Goal: Check status

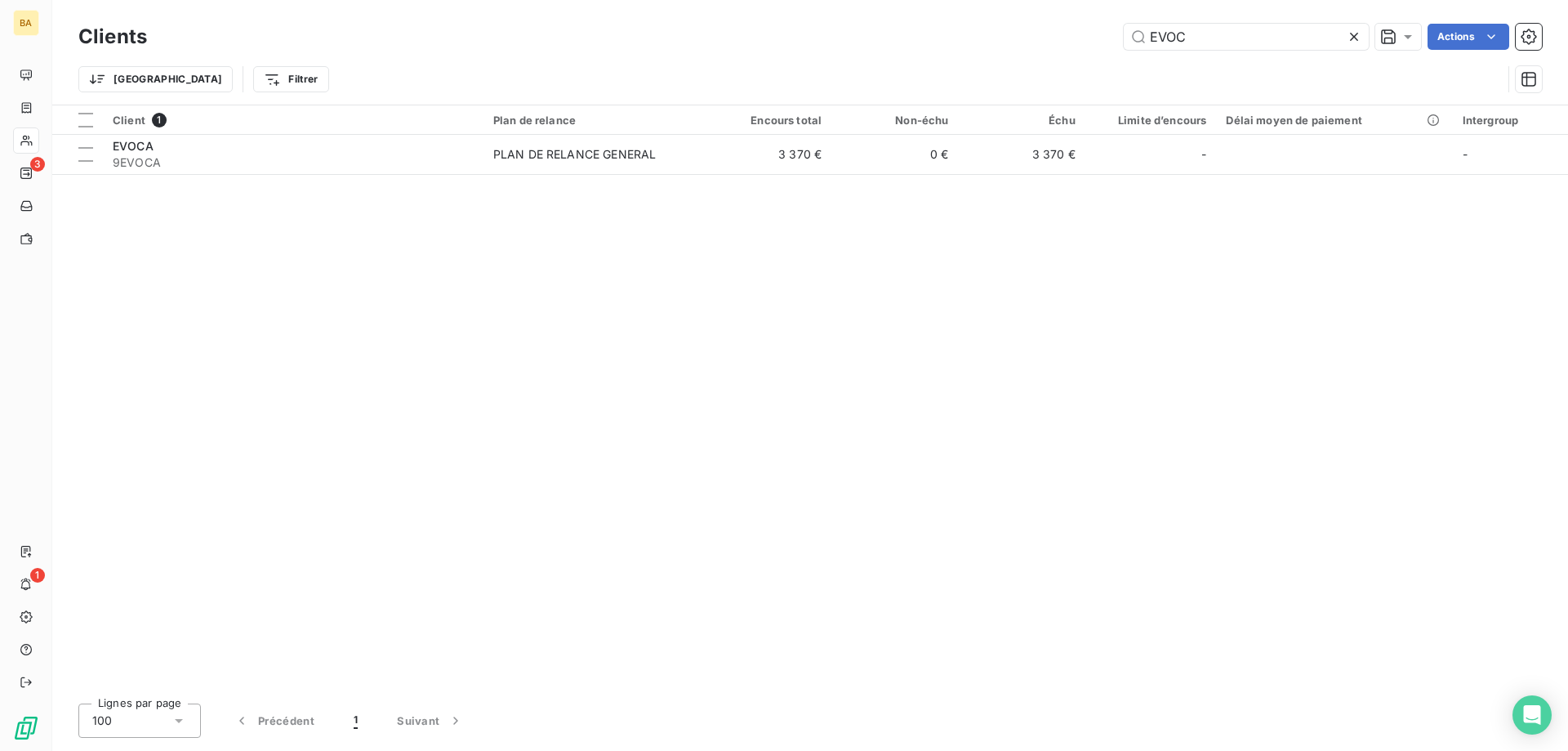
click at [519, 413] on div "Client 1 Plan de relance Encours total Non-échu Échu Limite d’encours Délai moy…" at bounding box center [811, 397] width 1516 height 585
drag, startPoint x: 1419, startPoint y: 517, endPoint x: 1424, endPoint y: 547, distance: 30.4
click at [1419, 517] on div "Client 1 Plan de relance Encours total Non-échu Échu Limite d’encours Délai moy…" at bounding box center [811, 397] width 1516 height 585
click at [1365, 514] on div "Client 1 Plan de relance Encours total Non-échu Échu Limite d’encours Délai moy…" at bounding box center [811, 397] width 1516 height 585
click at [1182, 34] on input "EVOC" at bounding box center [1246, 37] width 245 height 26
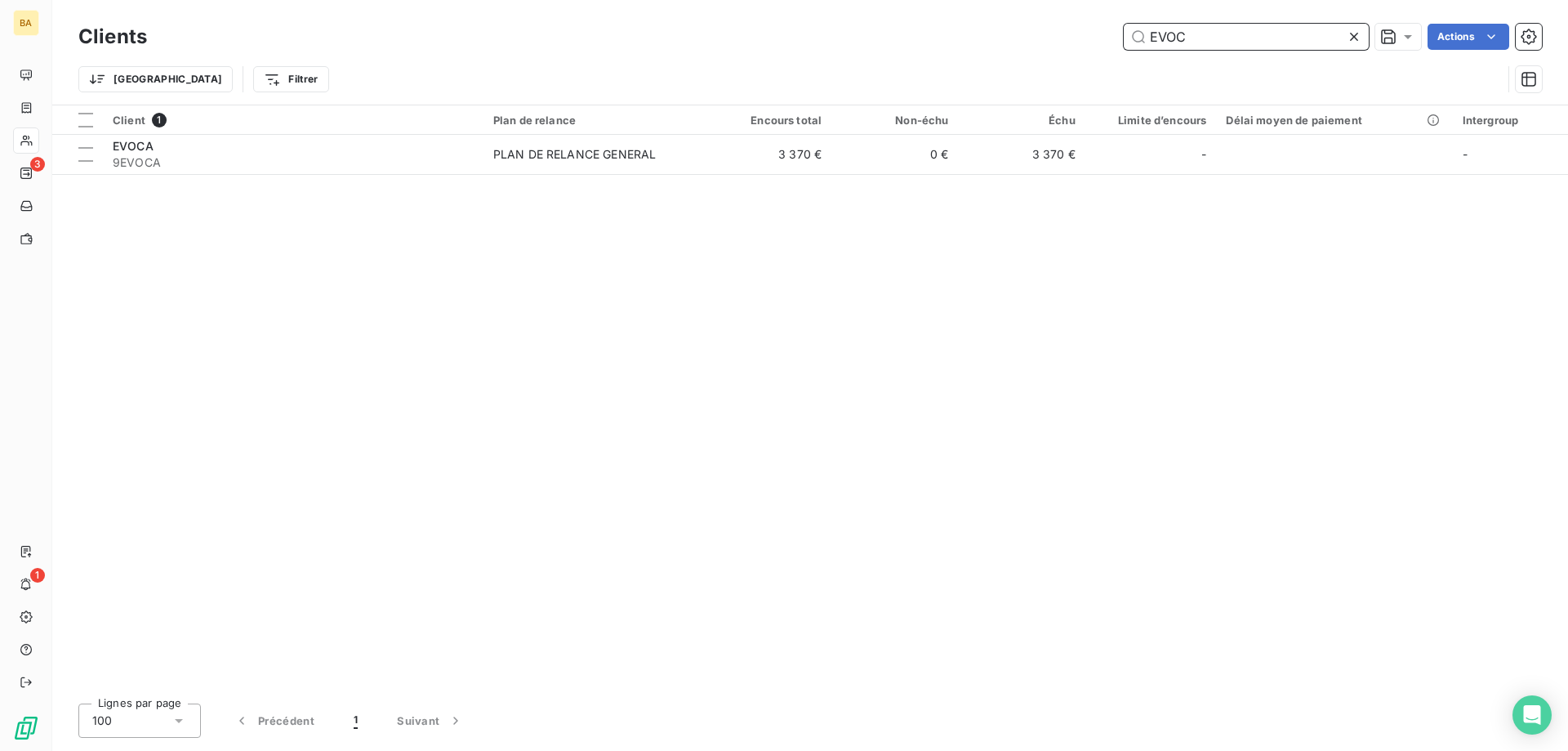
click at [1182, 34] on input "EVOC" at bounding box center [1246, 37] width 245 height 26
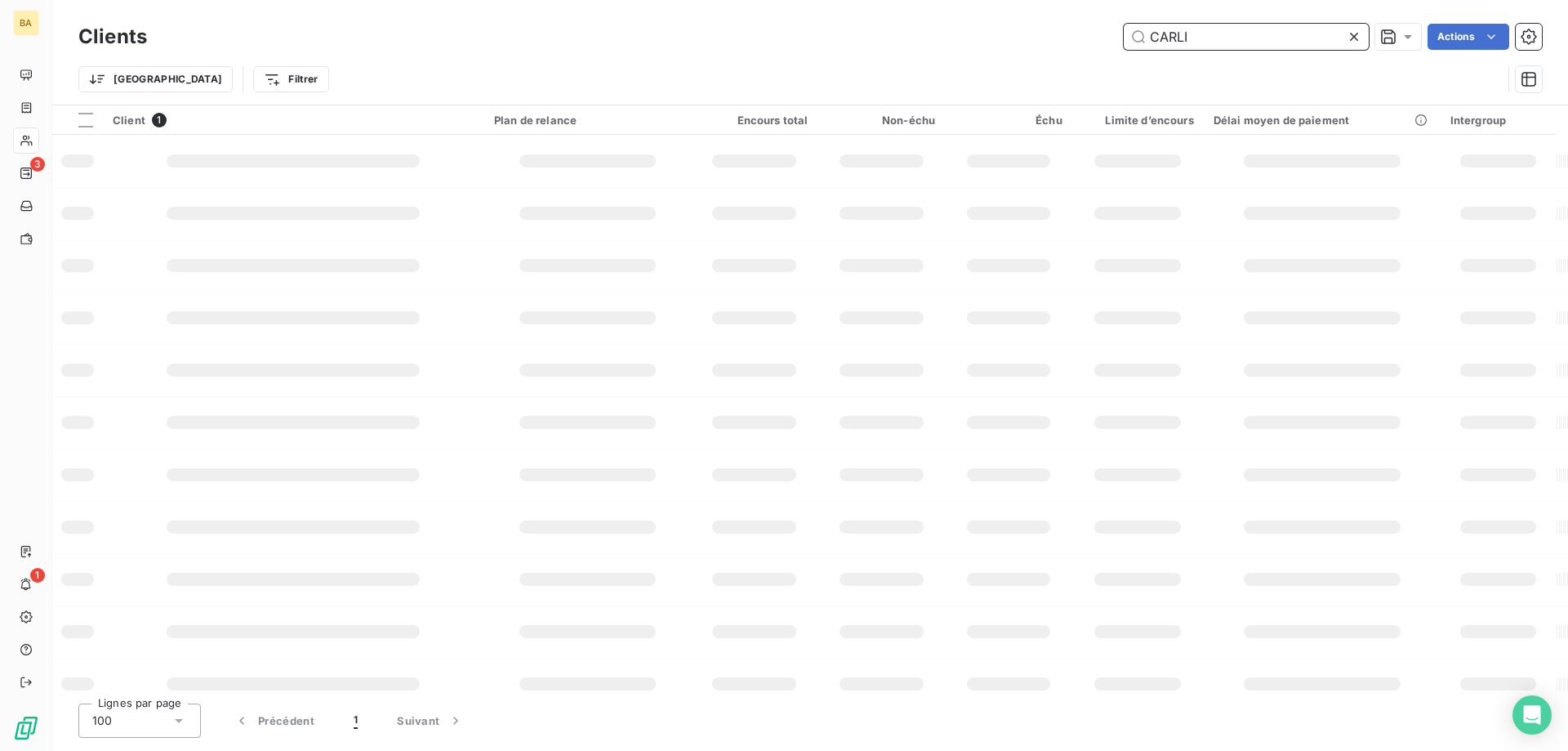
type input "CARLI"
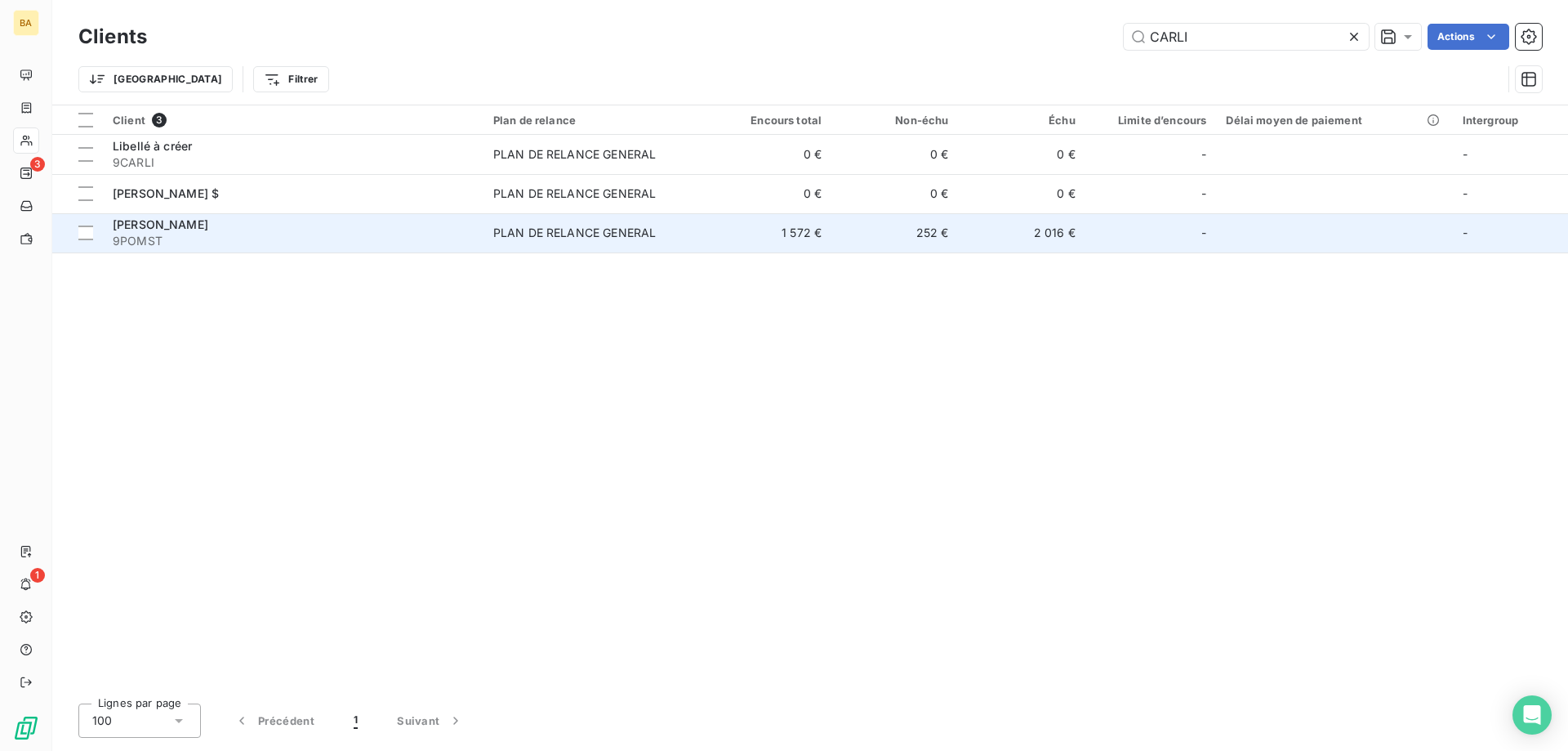
click at [839, 224] on td "252 €" at bounding box center [894, 233] width 126 height 39
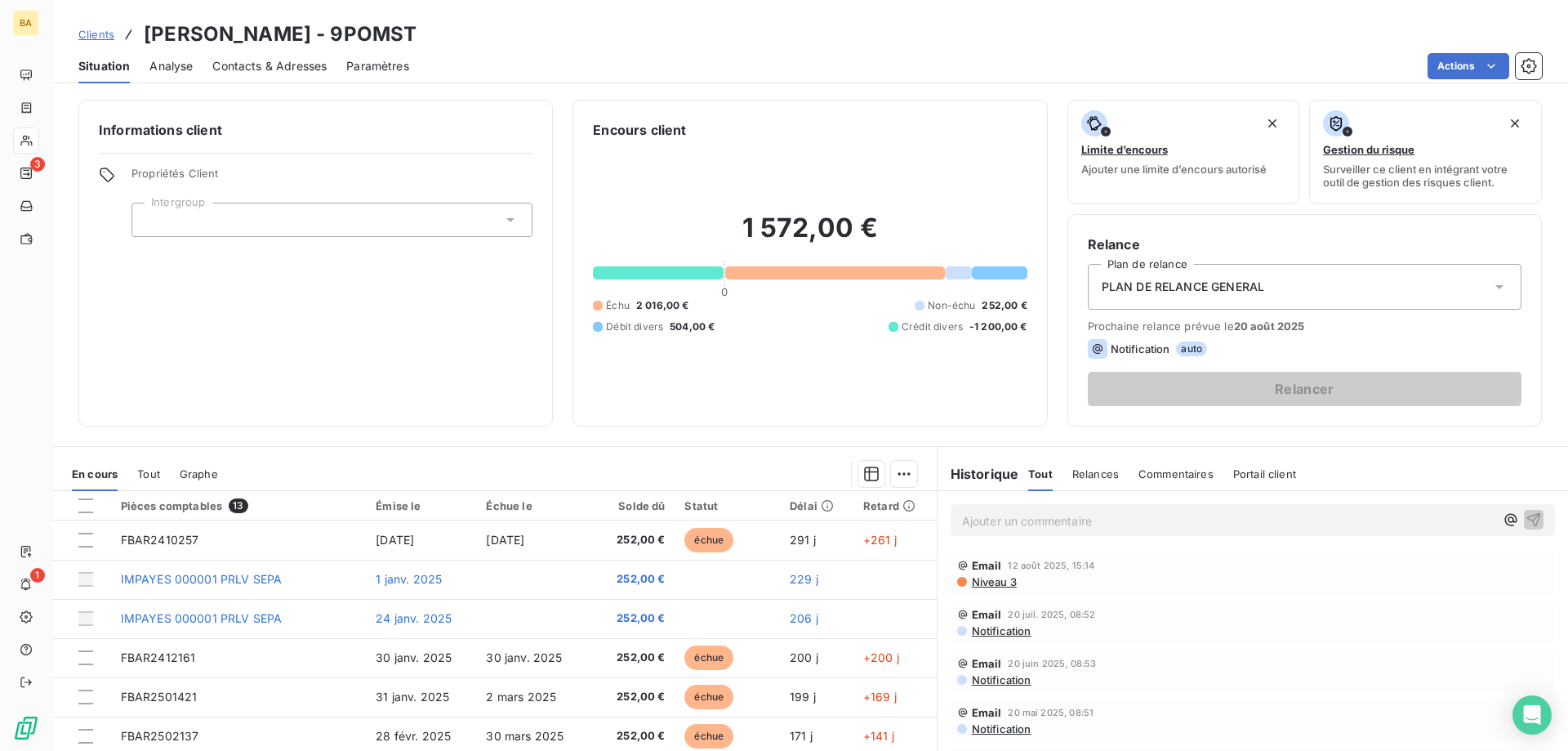
click at [1081, 519] on p "Ajouter un commentaire ﻿" at bounding box center [1228, 520] width 533 height 21
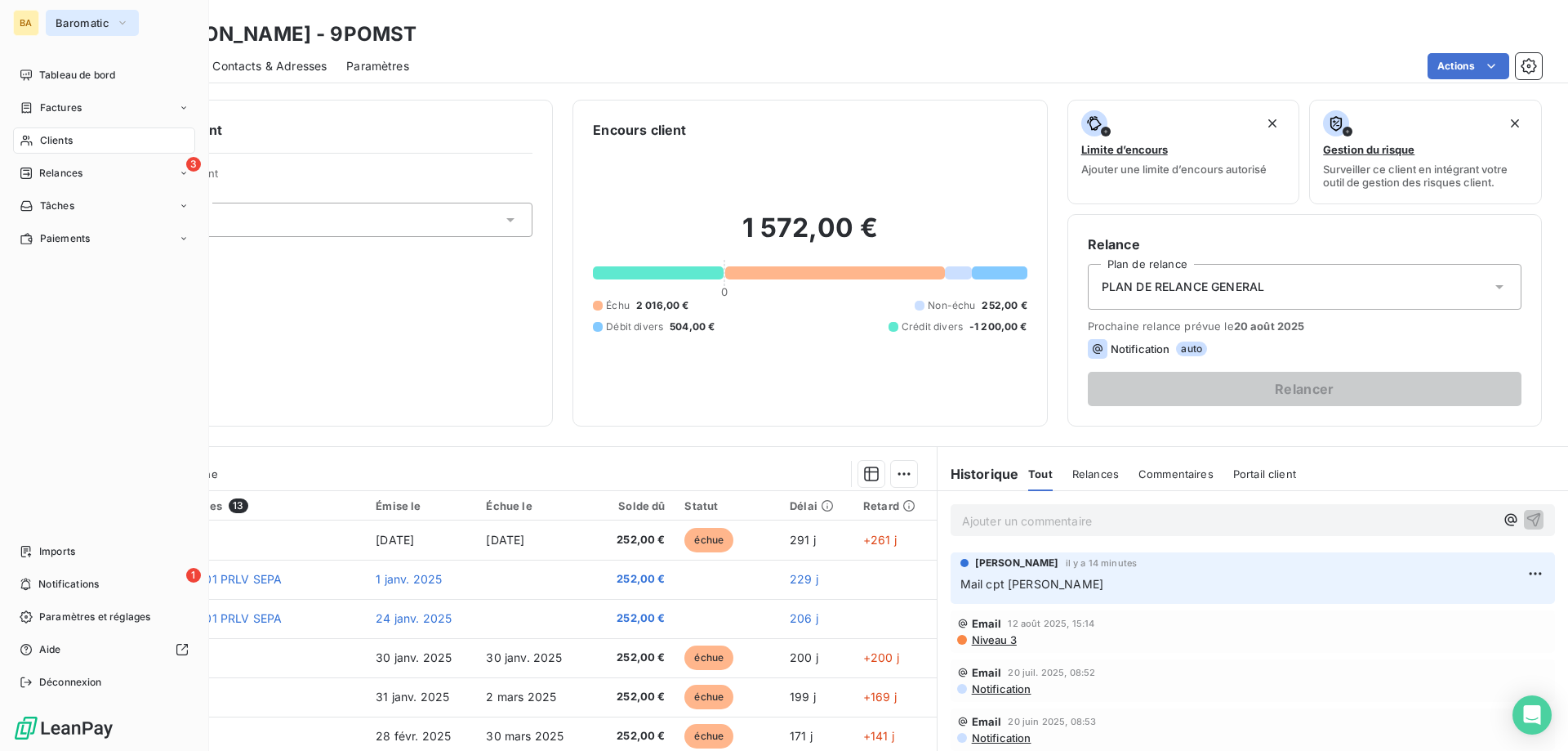
click at [105, 25] on span "Baromatic" at bounding box center [83, 23] width 54 height 13
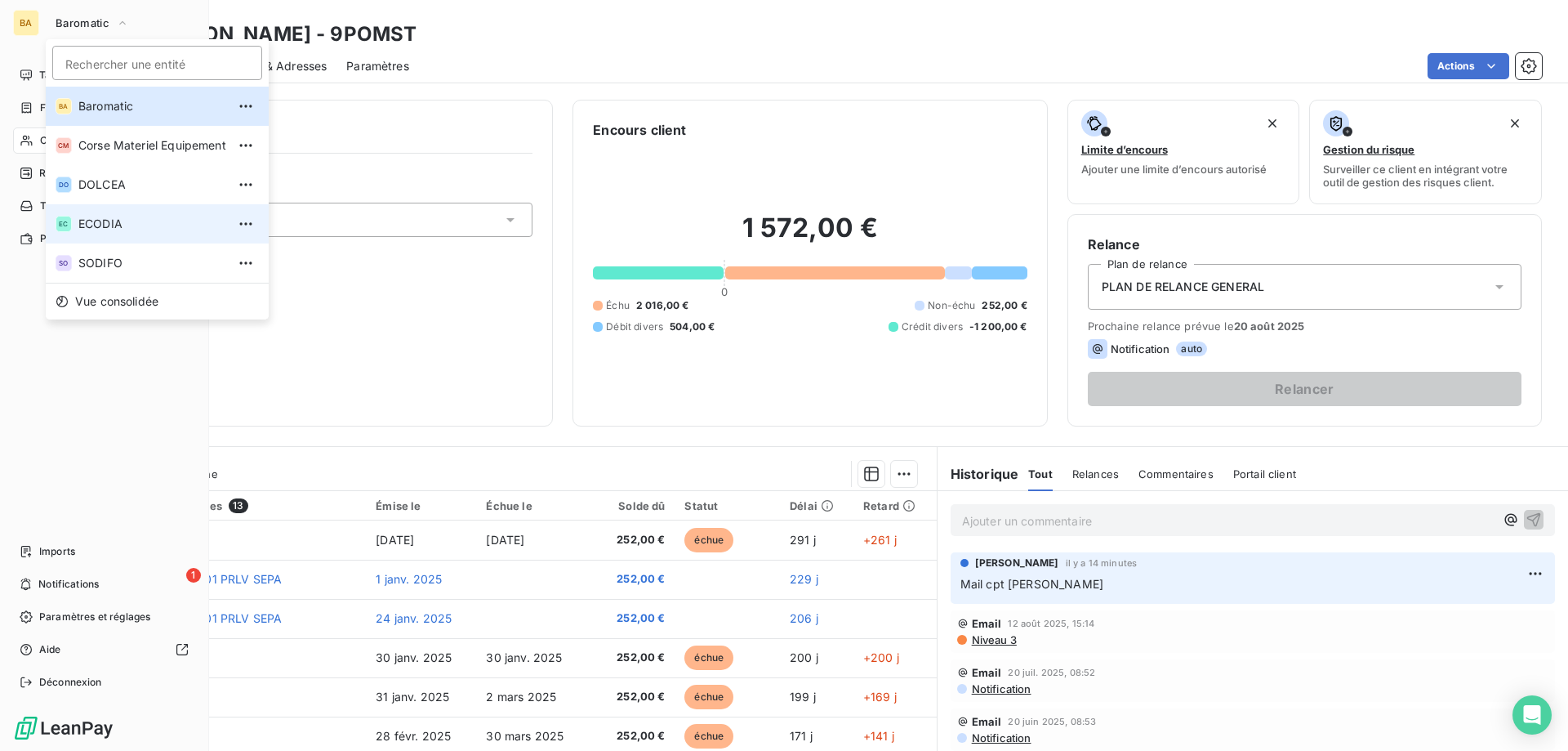
click at [123, 214] on li "EC ECODIA" at bounding box center [158, 224] width 223 height 39
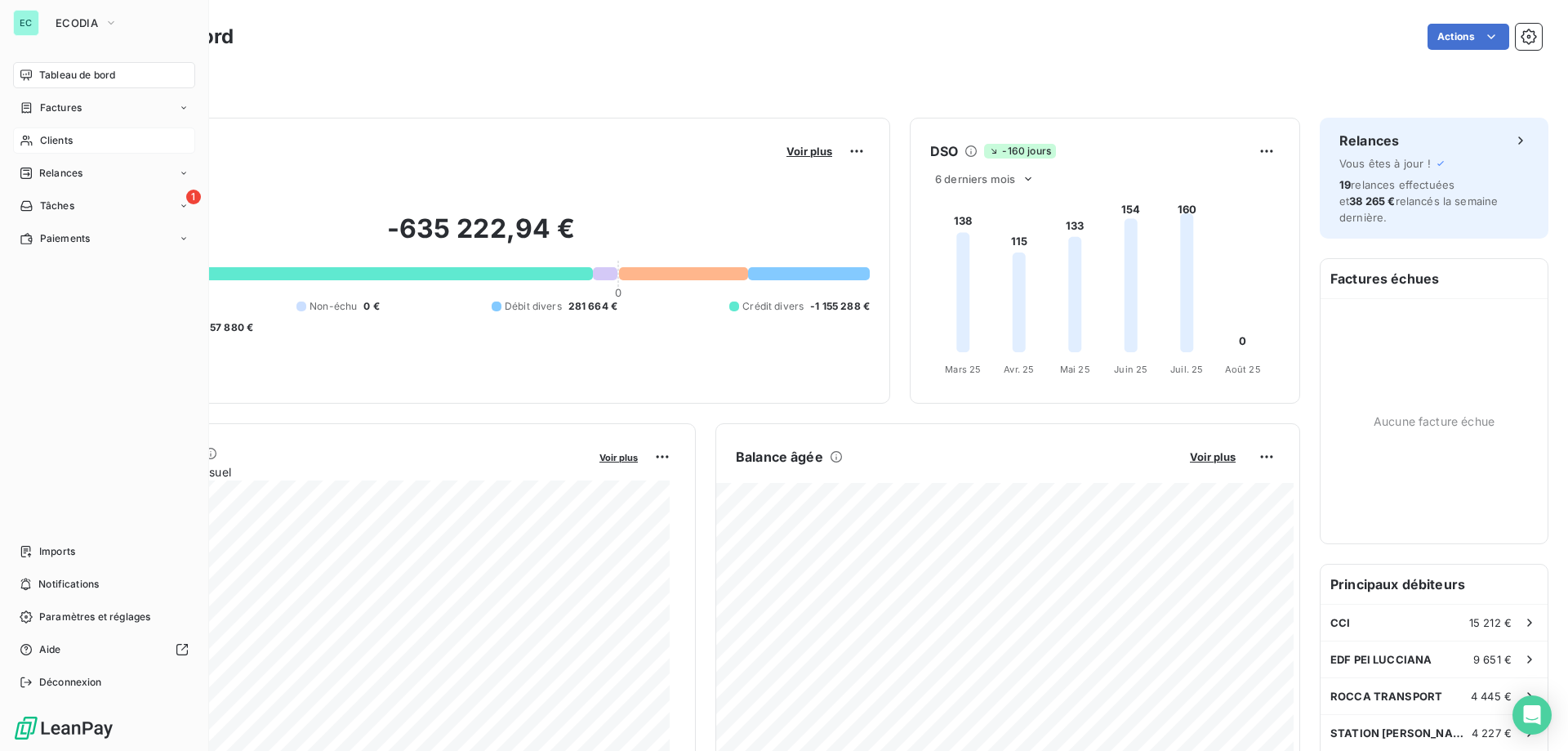
click at [92, 149] on div "Clients" at bounding box center [104, 140] width 182 height 26
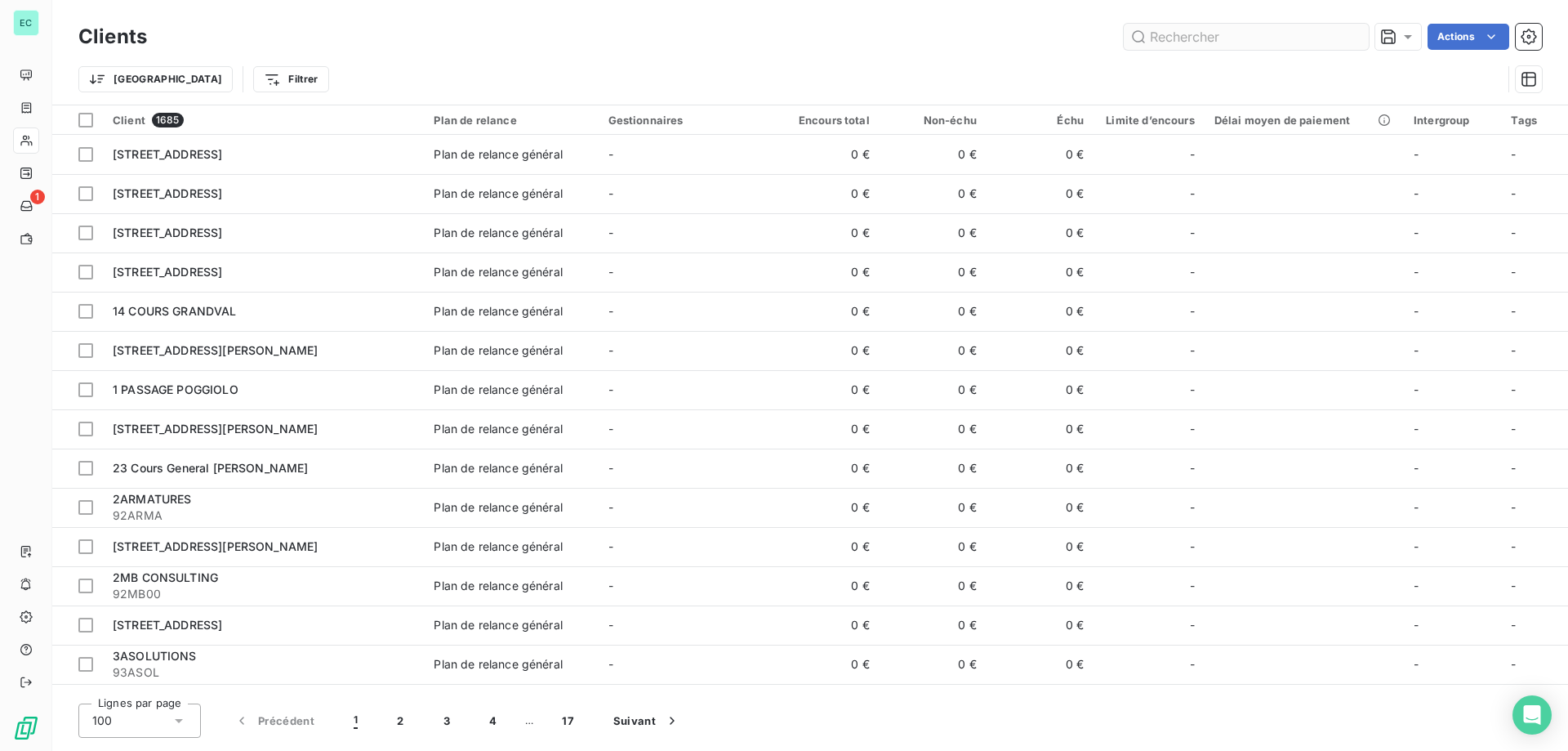
click at [1232, 47] on input "text" at bounding box center [1246, 37] width 245 height 26
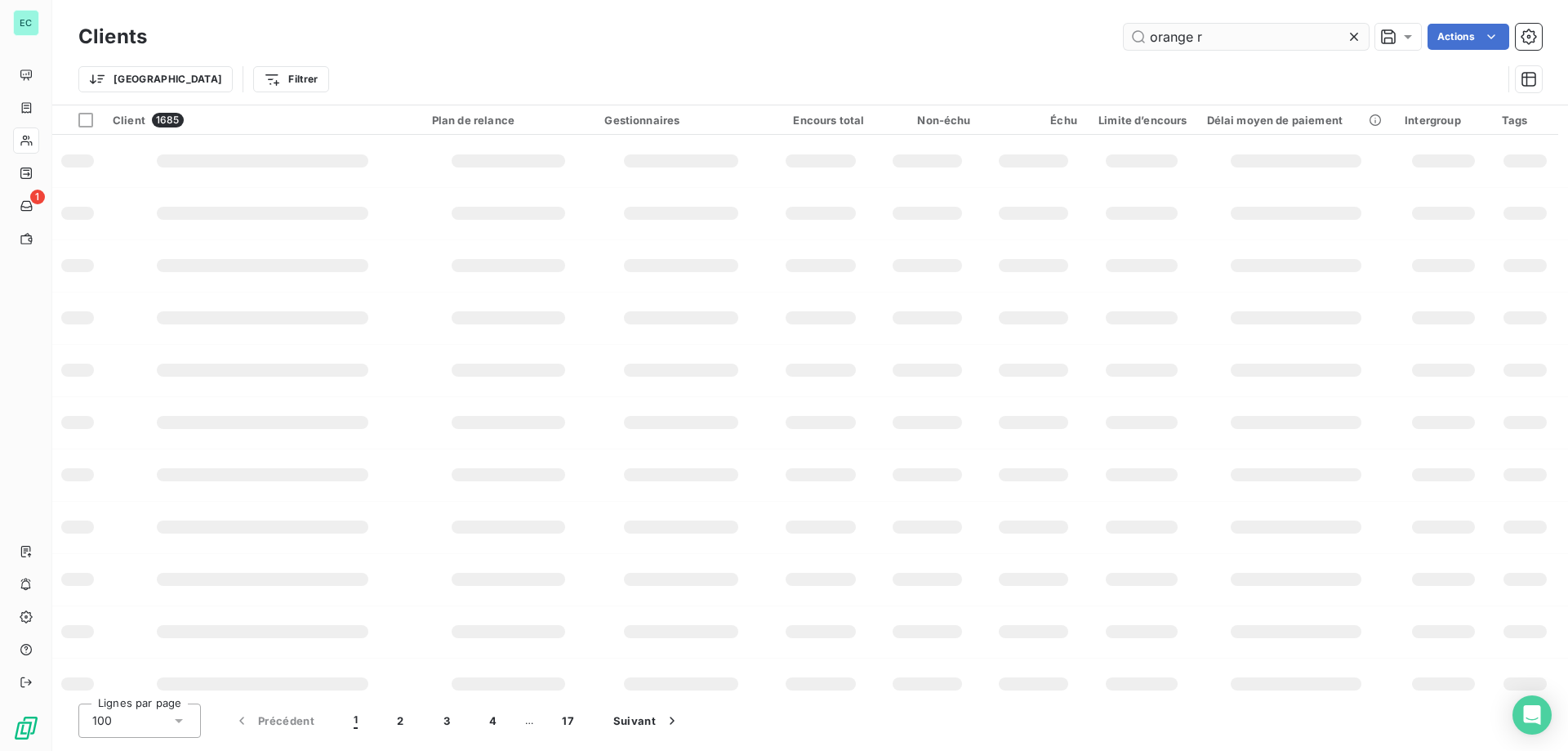
type input "orange r"
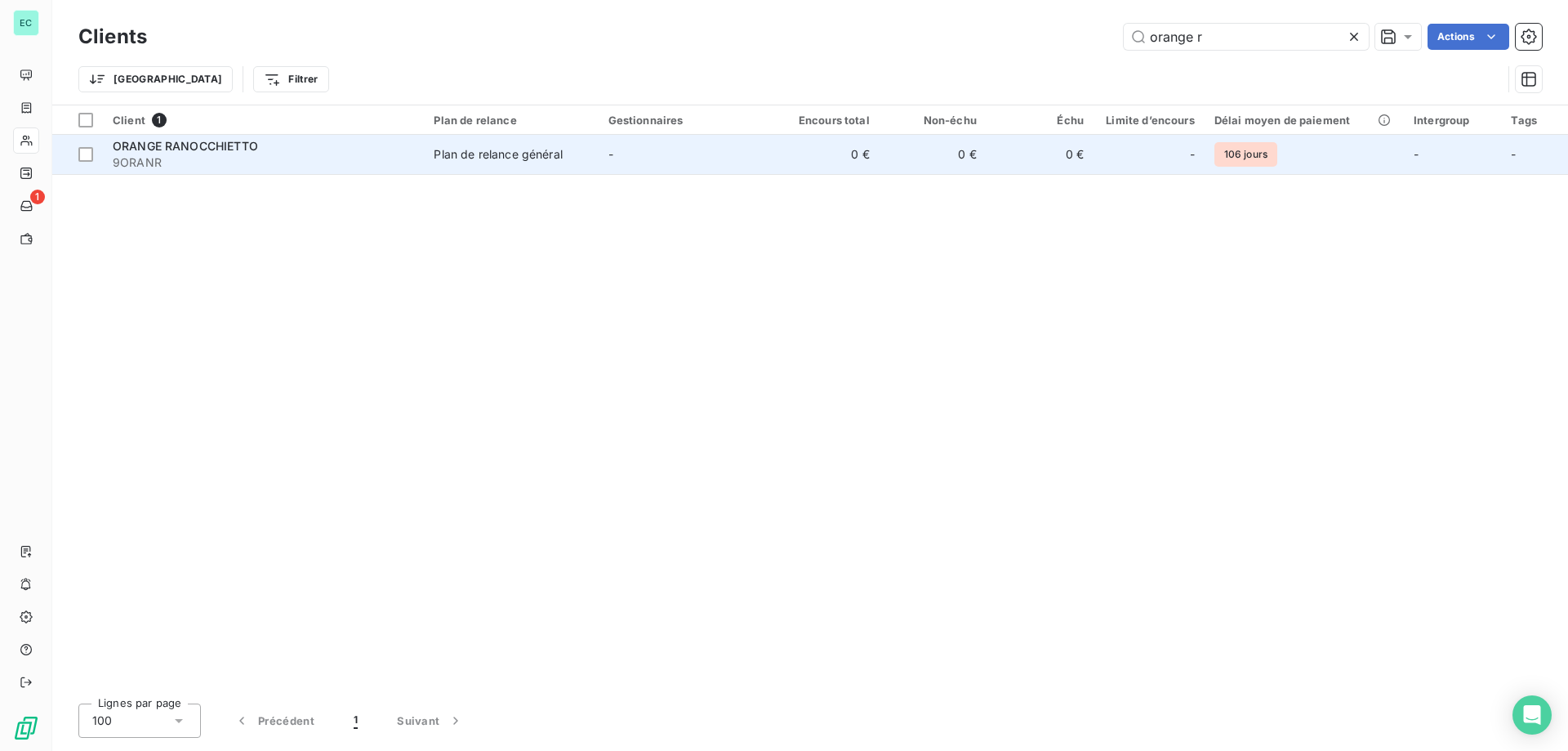
click at [865, 150] on td "0 €" at bounding box center [826, 154] width 107 height 39
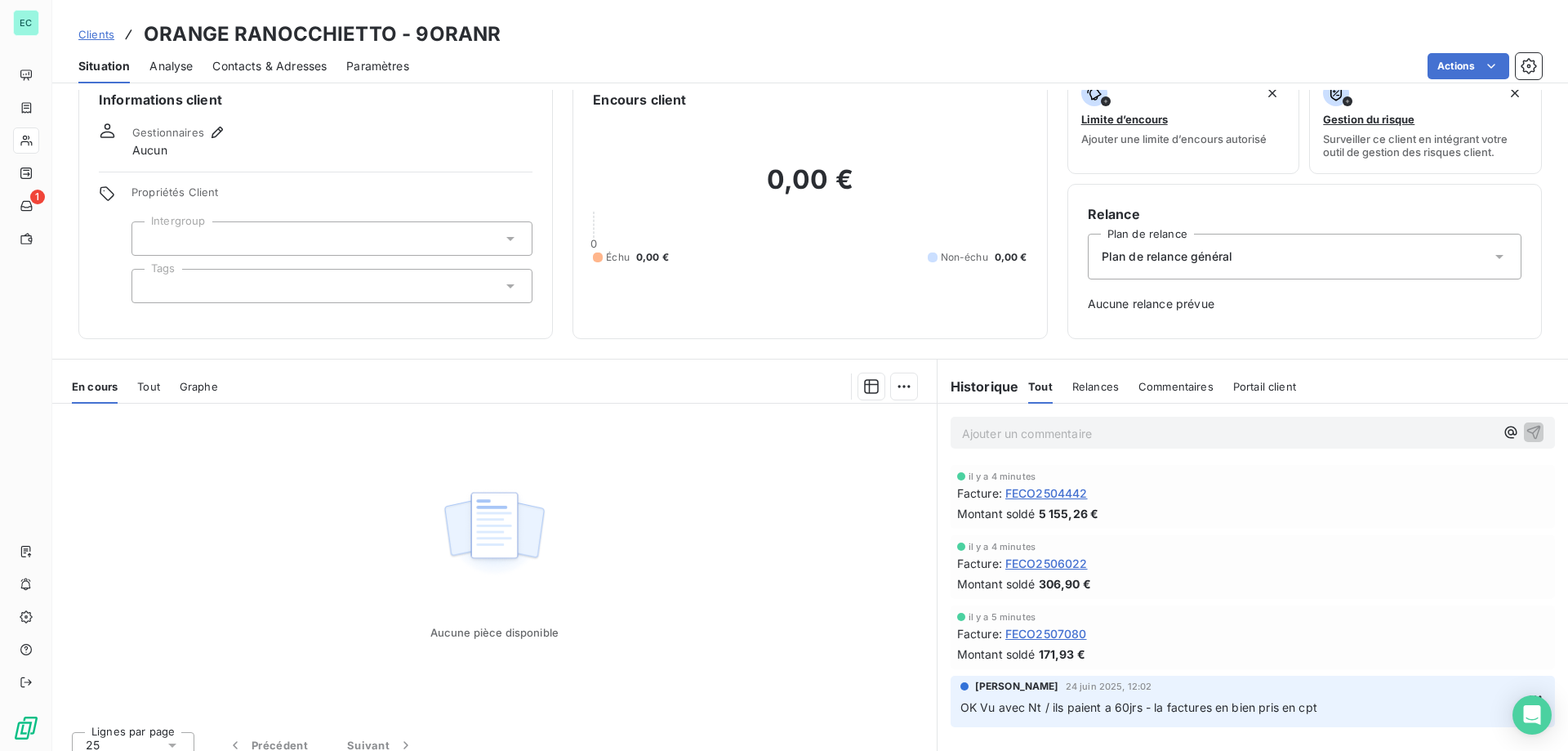
scroll to position [47, 0]
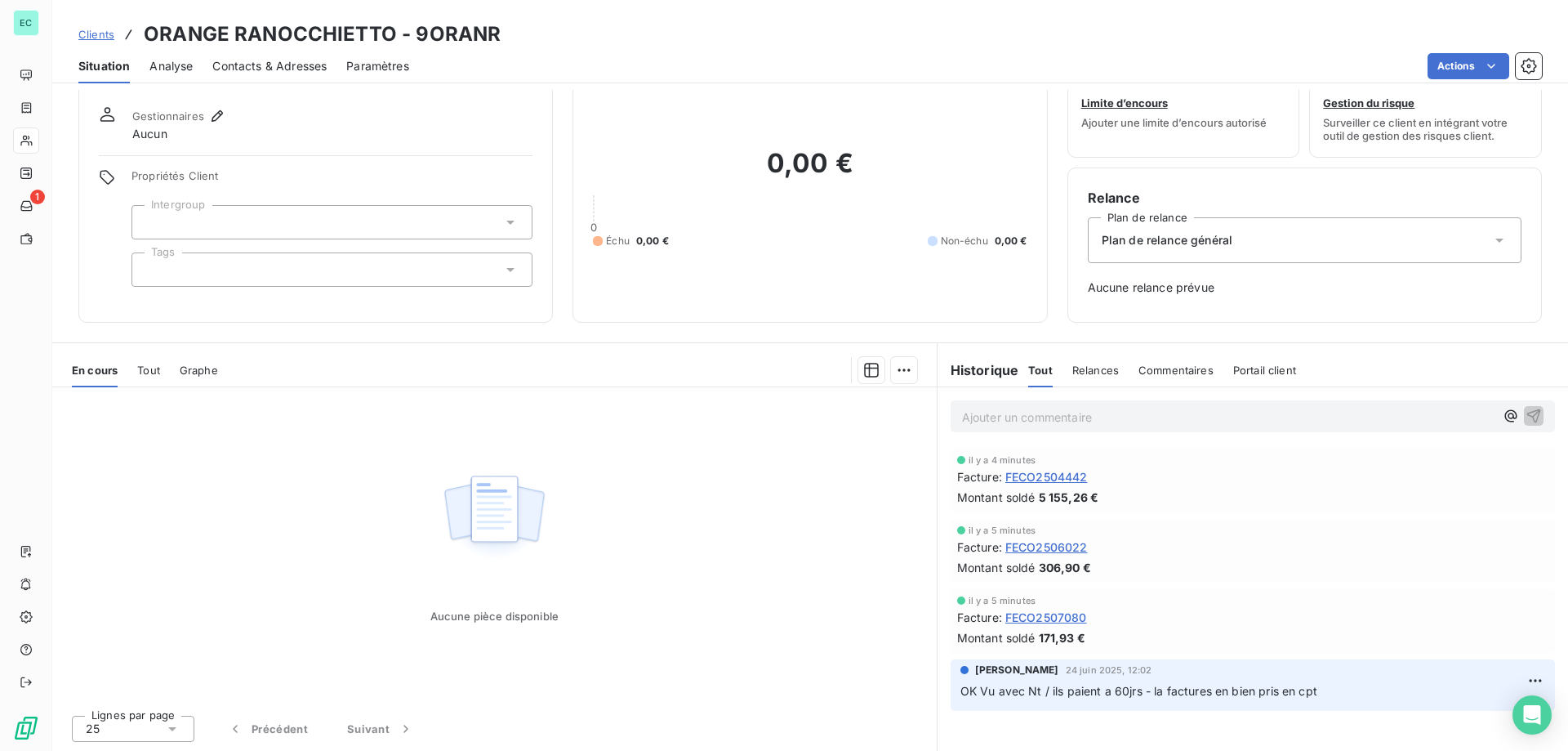
click at [1026, 477] on span "FECO2504442" at bounding box center [1047, 476] width 83 height 17
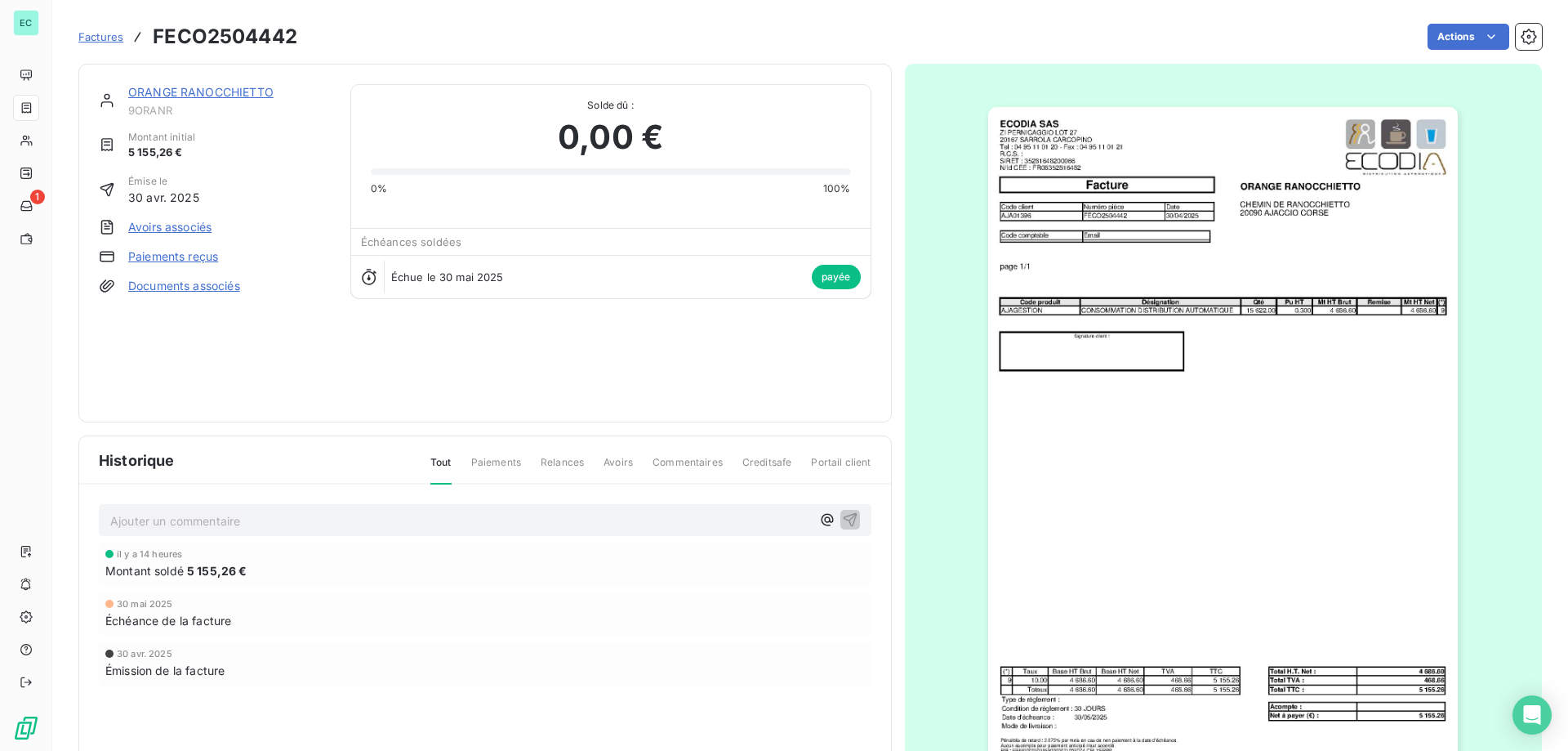
click at [168, 262] on link "Paiements reçus" at bounding box center [173, 257] width 90 height 16
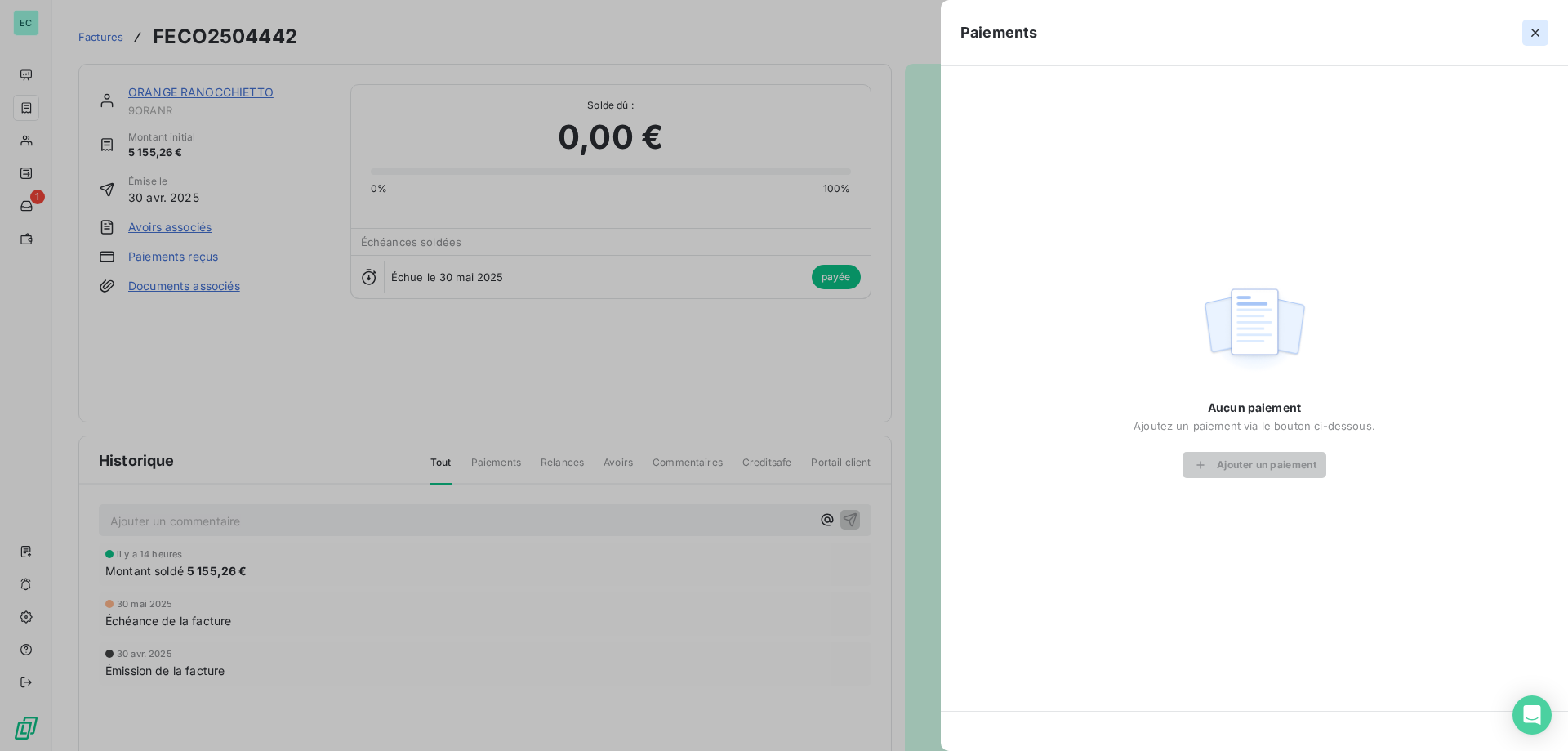
click at [1547, 26] on button "button" at bounding box center [1536, 33] width 26 height 26
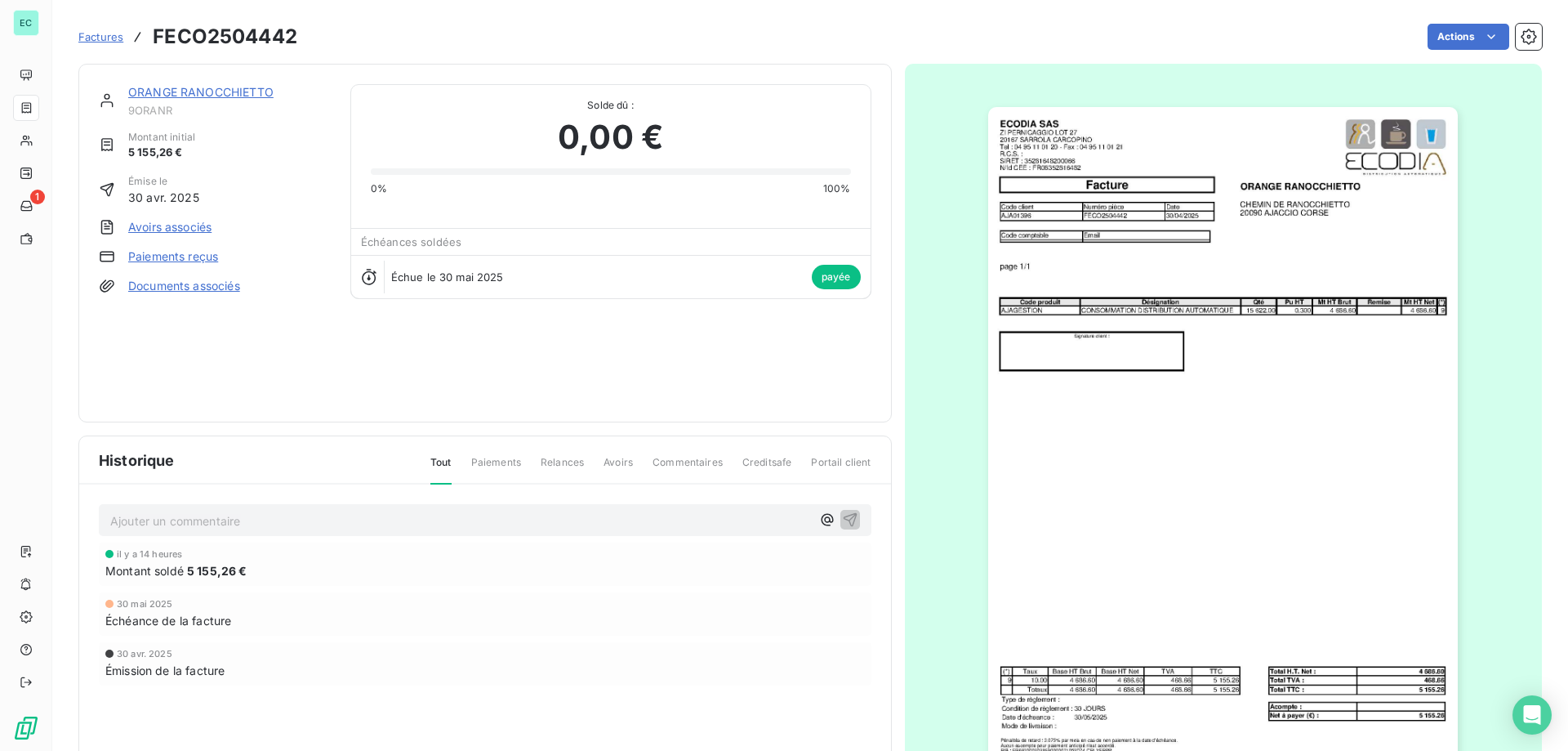
click at [238, 573] on span "5 155,26 €" at bounding box center [217, 570] width 61 height 17
click at [153, 556] on span "18 août 2025" at bounding box center [146, 554] width 59 height 10
click at [444, 273] on span "Échue le 30 mai 2025" at bounding box center [447, 277] width 112 height 13
